Goal: Transaction & Acquisition: Purchase product/service

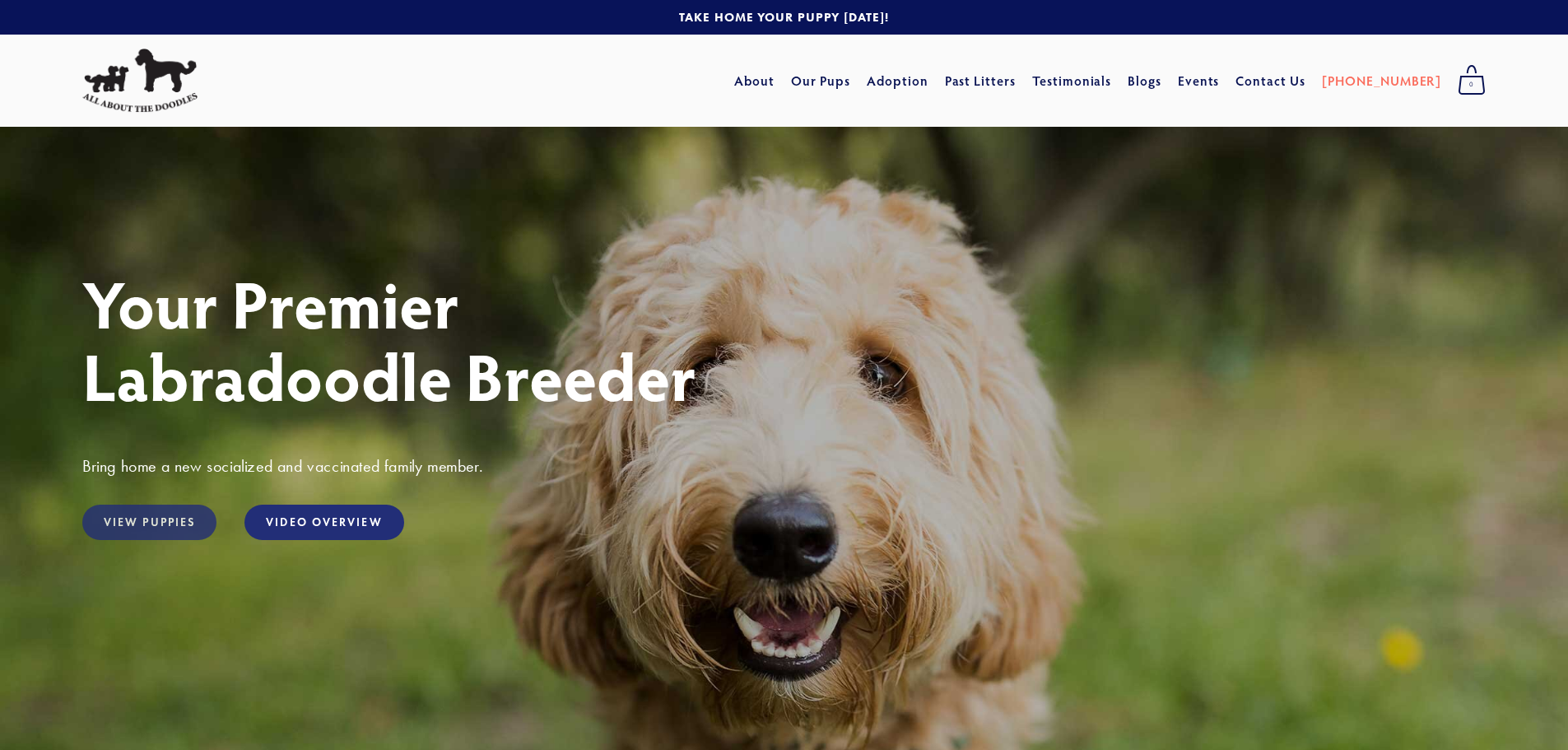
click at [143, 525] on link "View Puppies" at bounding box center [150, 522] width 134 height 35
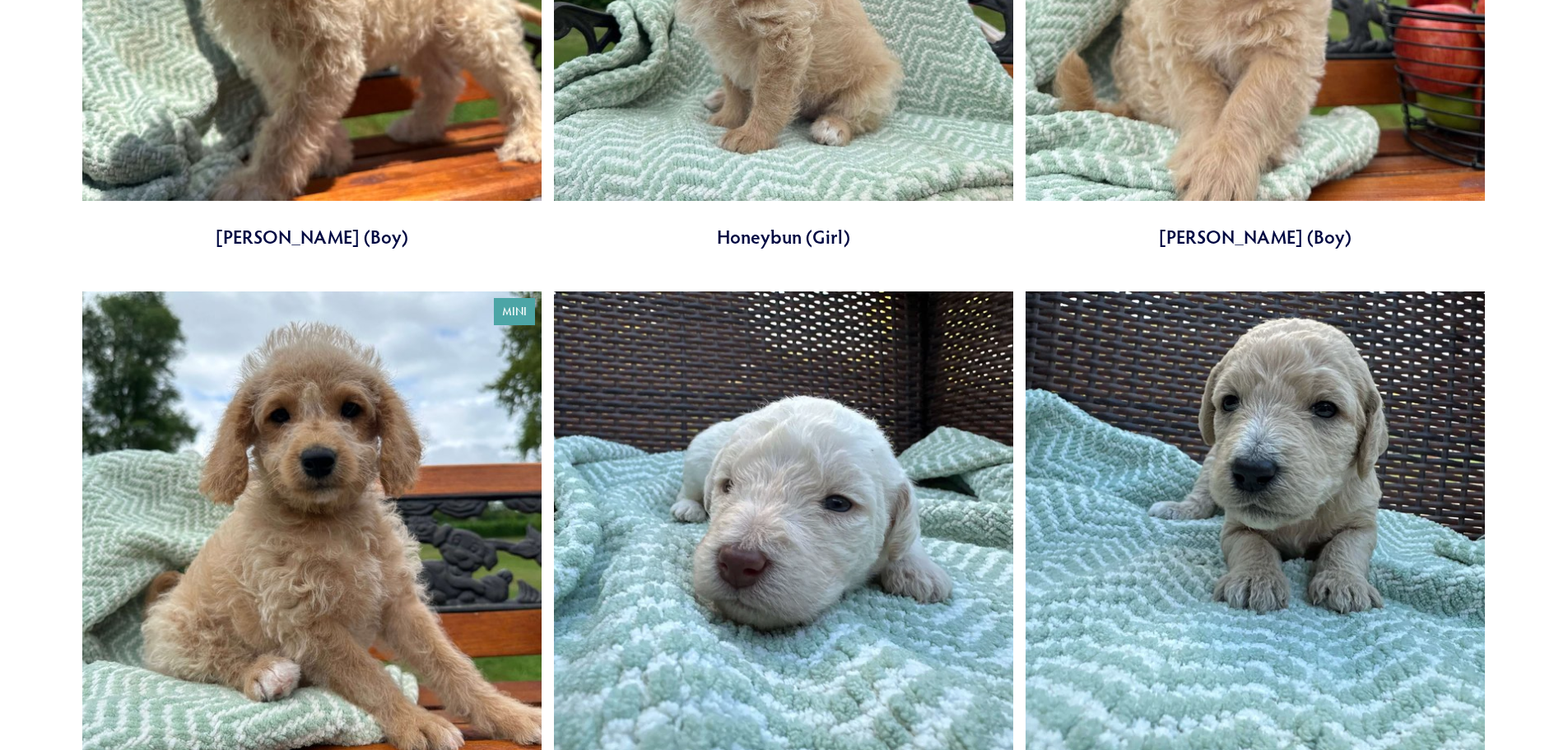
scroll to position [1482, 0]
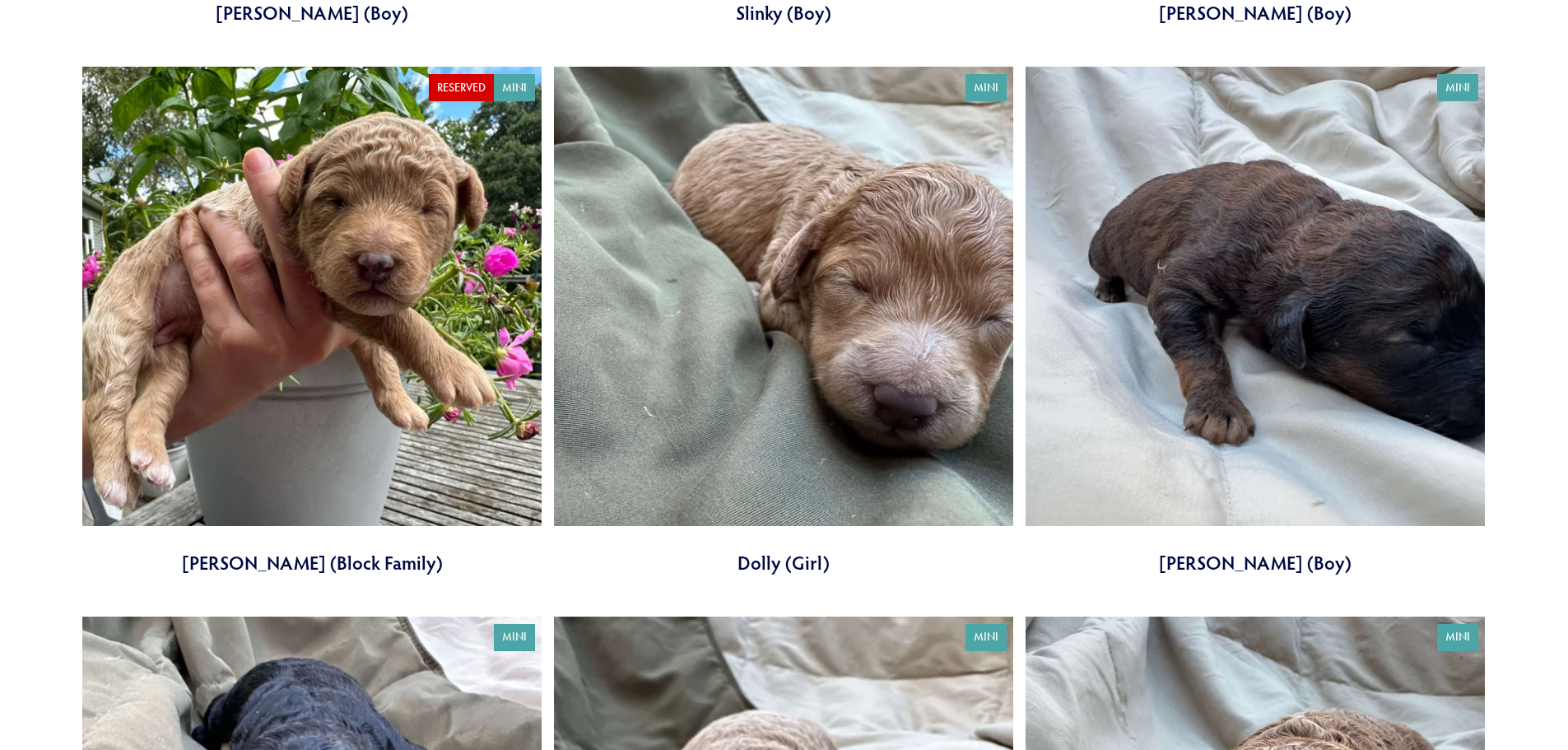
scroll to position [4446, 0]
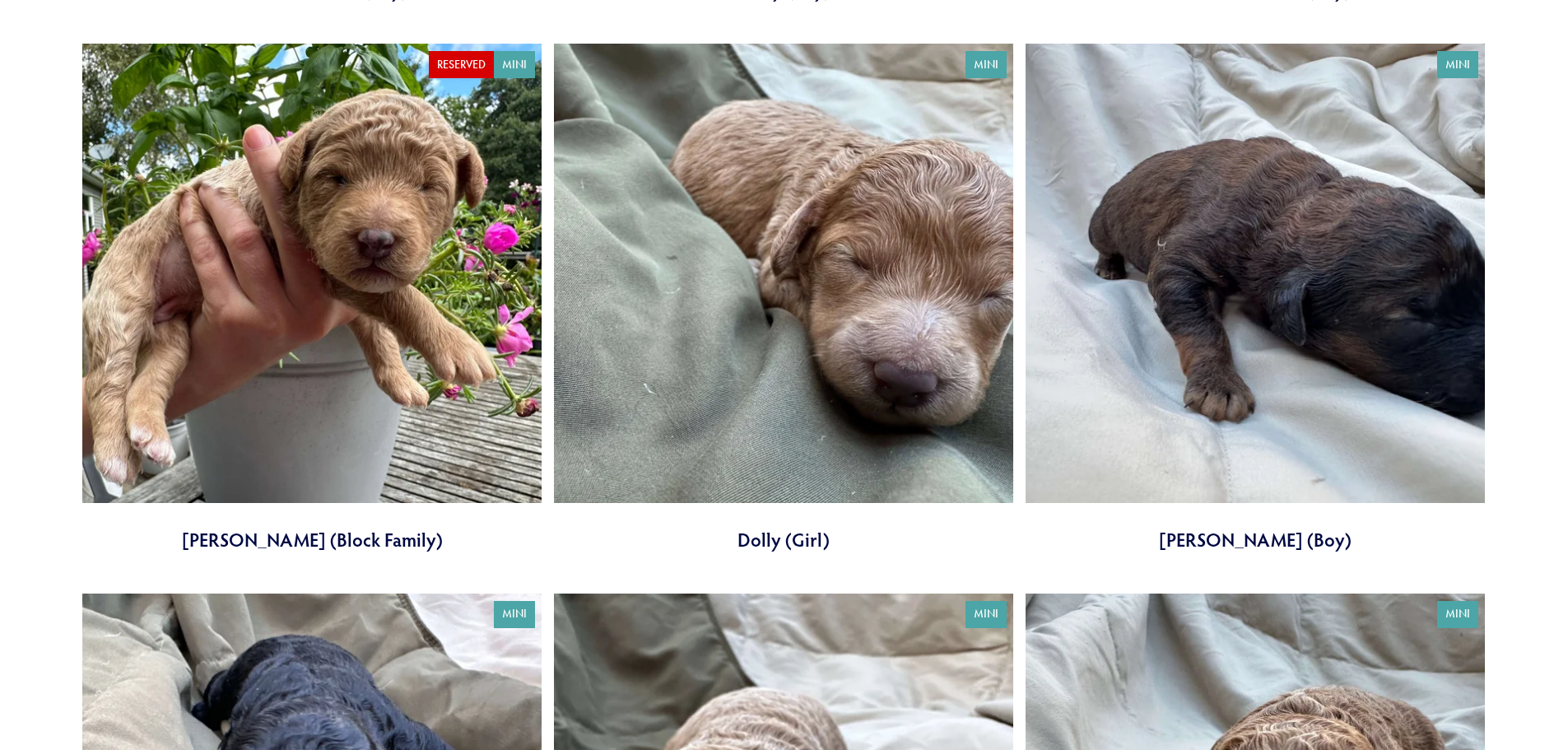
click at [787, 403] on link at bounding box center [784, 297] width 459 height 509
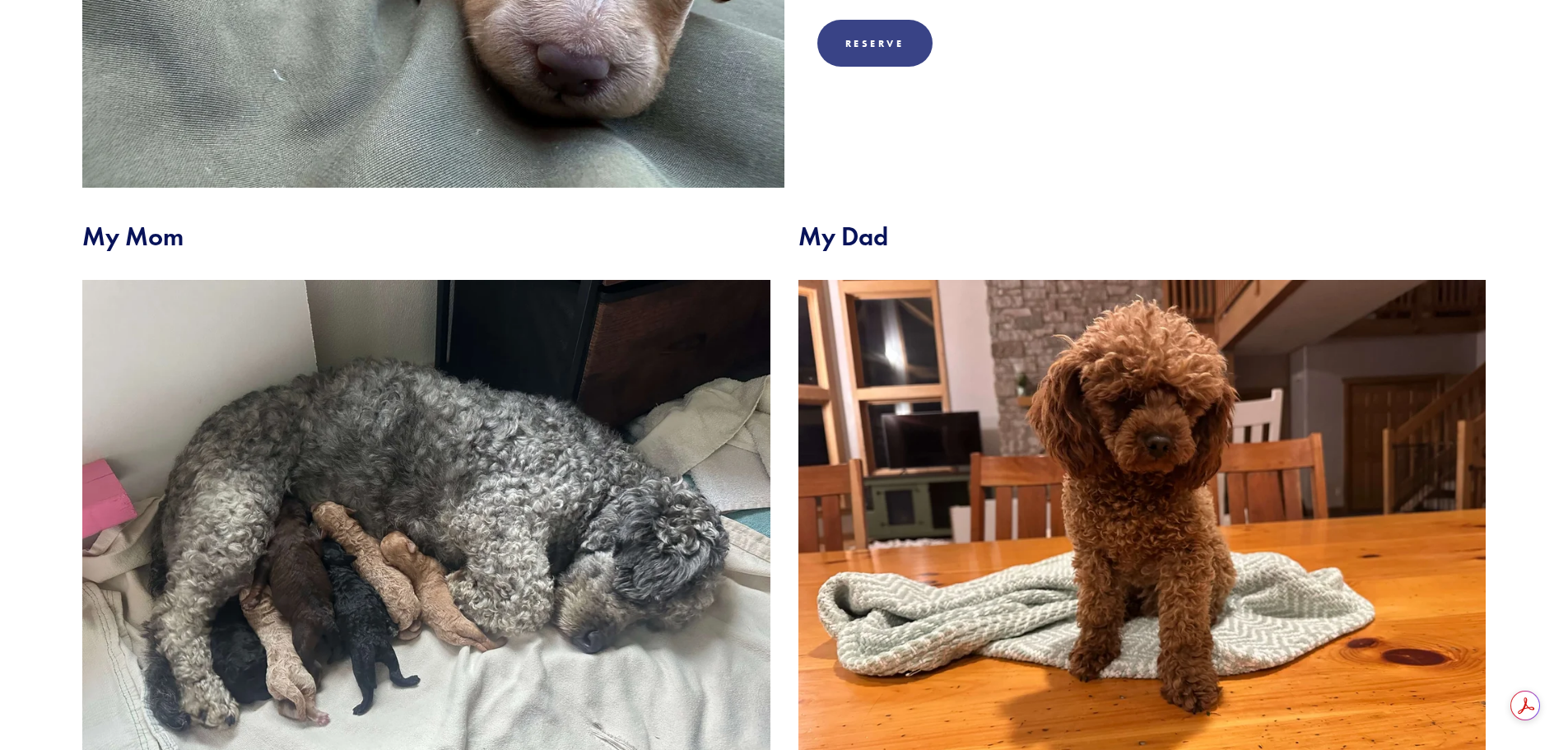
scroll to position [576, 0]
